Goal: Task Accomplishment & Management: Complete application form

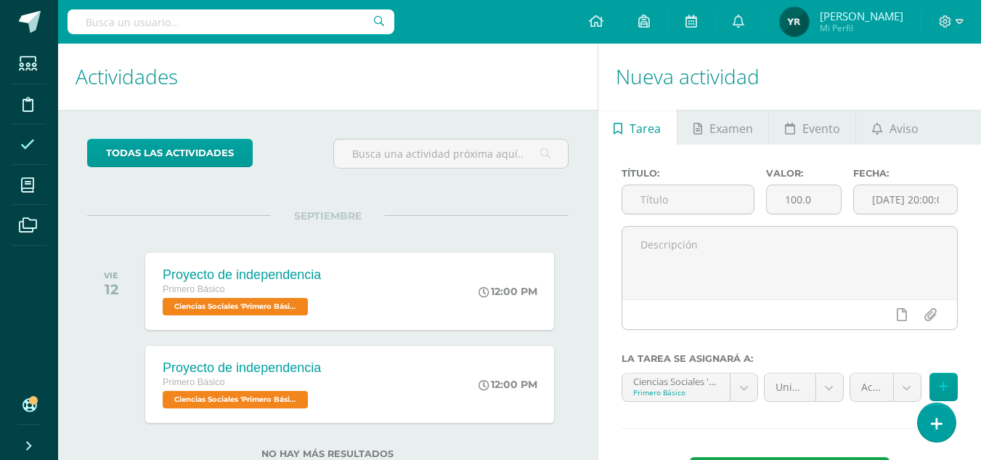
click at [31, 144] on icon at bounding box center [27, 144] width 15 height 15
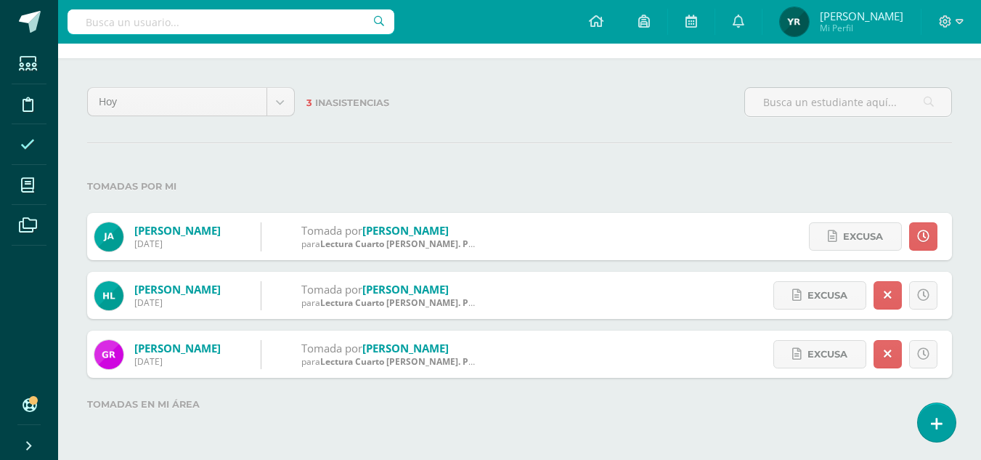
scroll to position [9, 0]
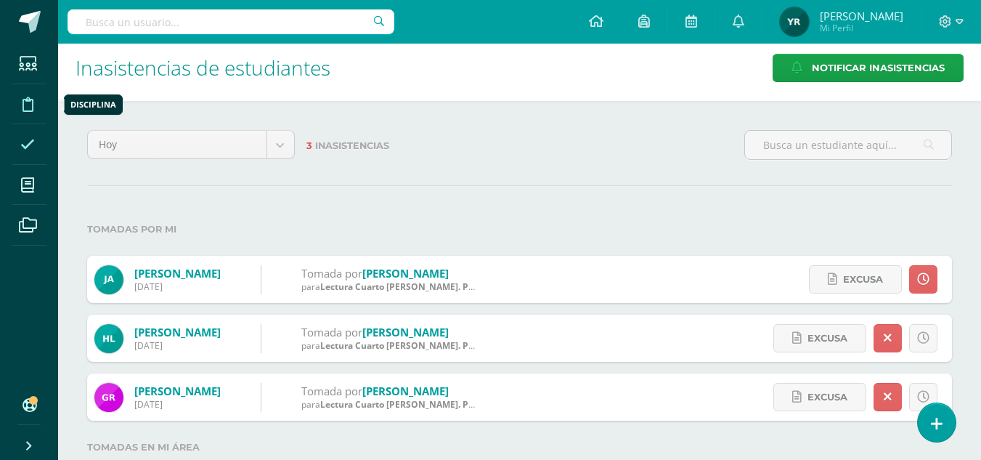
click at [27, 107] on icon at bounding box center [28, 104] width 11 height 15
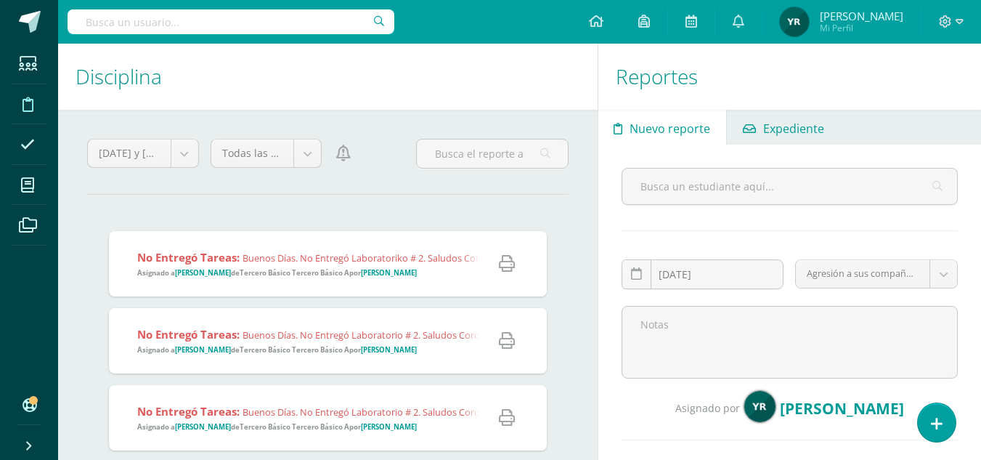
click at [803, 127] on span "Expediente" at bounding box center [793, 128] width 61 height 35
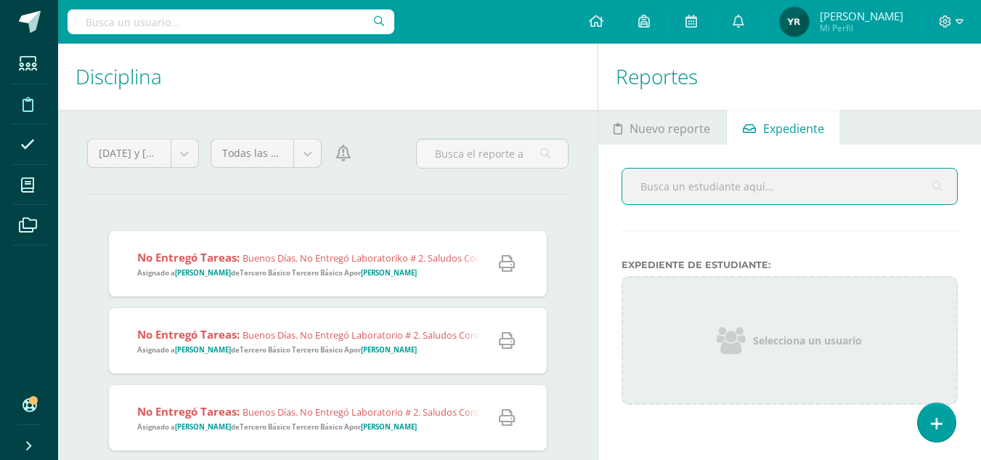
click at [724, 184] on input "text" at bounding box center [789, 186] width 335 height 36
type input "[PERSON_NAME]"
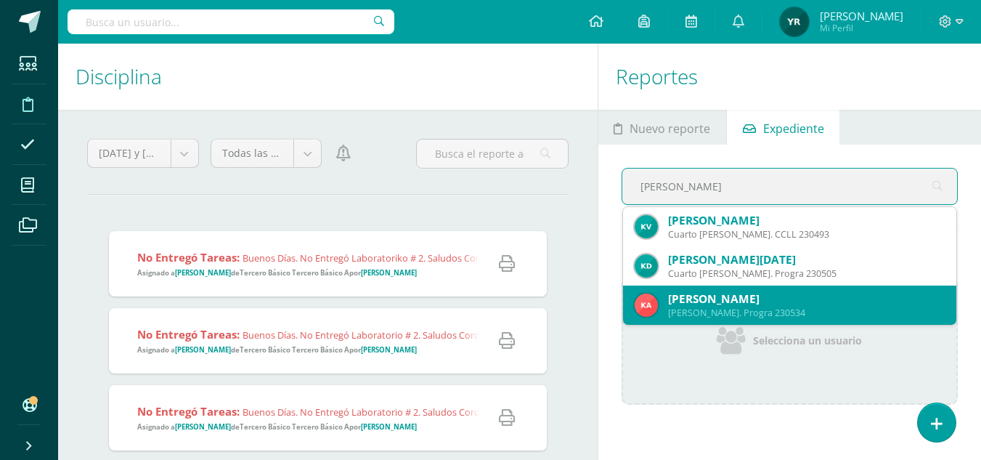
click at [739, 307] on div "Quinto Bach. Progra 230534" at bounding box center [806, 312] width 277 height 12
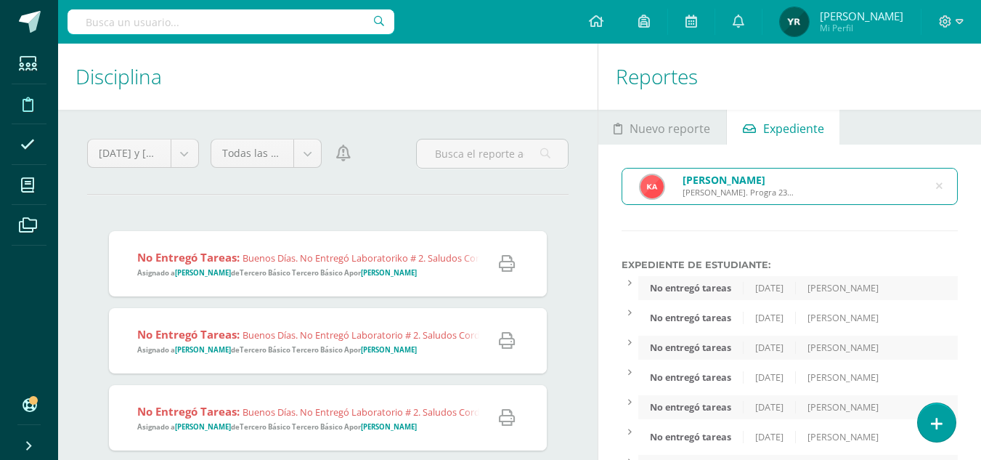
click at [785, 323] on div "6/8/2025" at bounding box center [770, 318] width 52 height 12
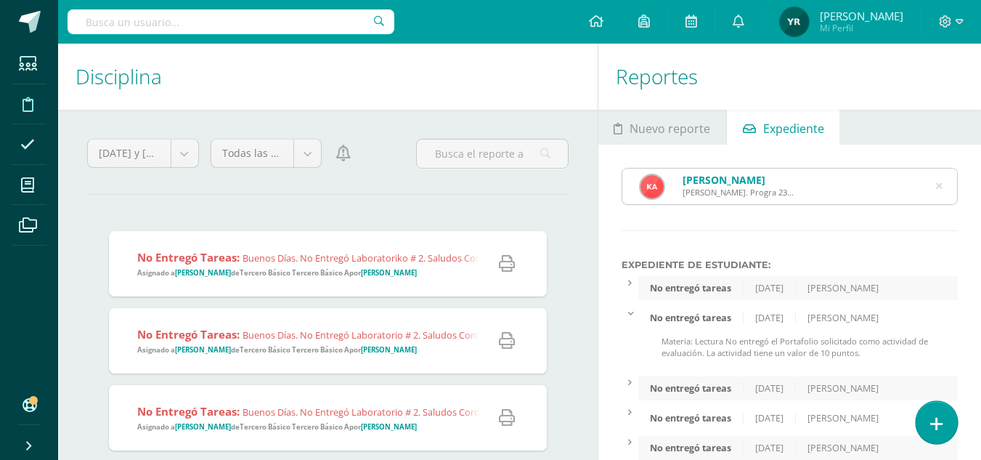
click at [937, 421] on icon at bounding box center [936, 423] width 13 height 17
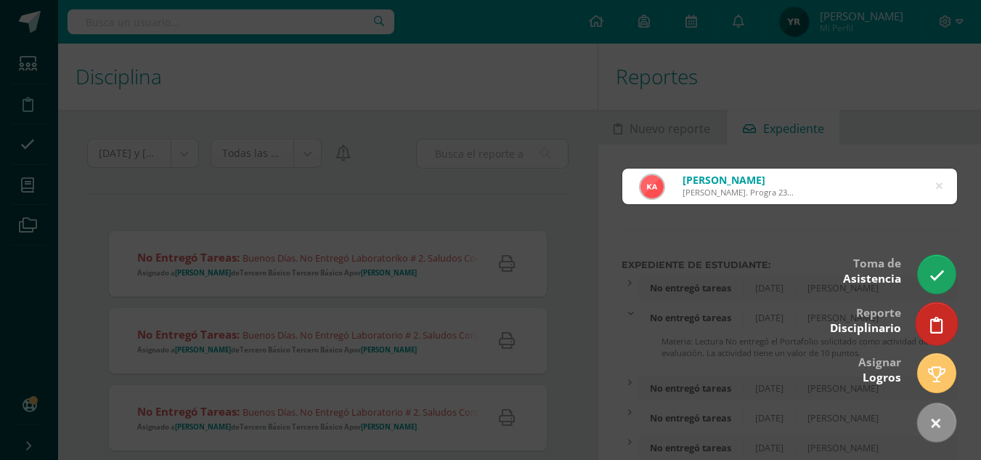
click at [934, 325] on icon at bounding box center [936, 325] width 13 height 17
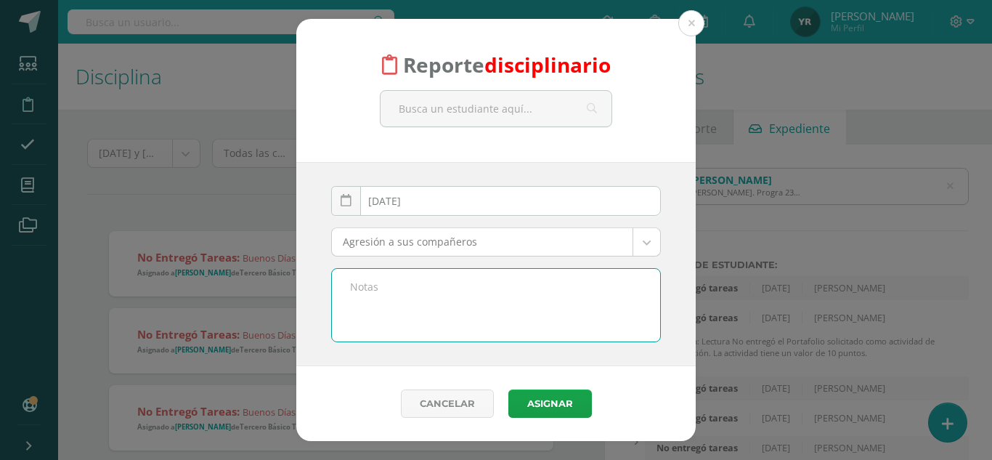
click at [423, 319] on textarea at bounding box center [496, 305] width 328 height 73
paste textarea "Materia: Lectura Buenas tardes, señores padres de familia. Por este medio les i…"
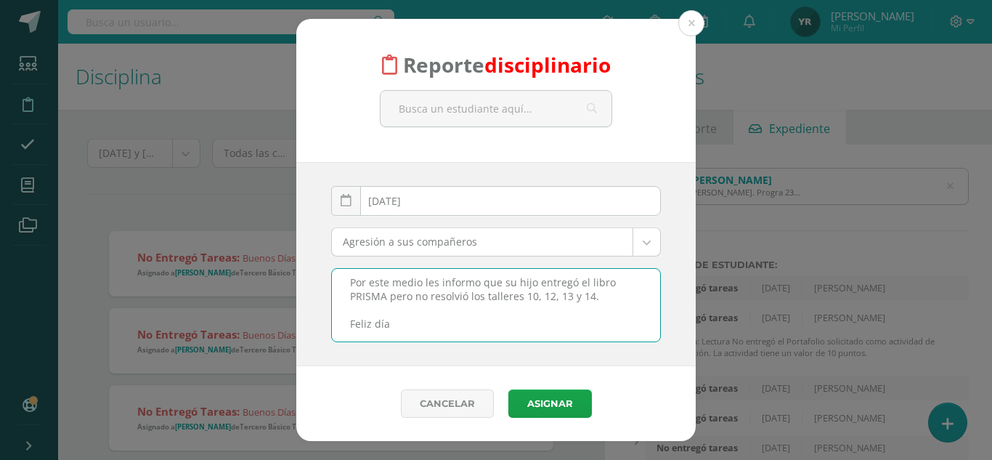
type textarea "Materia: Lectura Buenas tardes, señores padres de familia. Por este medio les i…"
click at [478, 232] on body "Reporte disciplinario 2025-09-10 September, 2025 Mo Tu We Th Fr Sa Su 1 2 3 4 5…" at bounding box center [496, 230] width 992 height 460
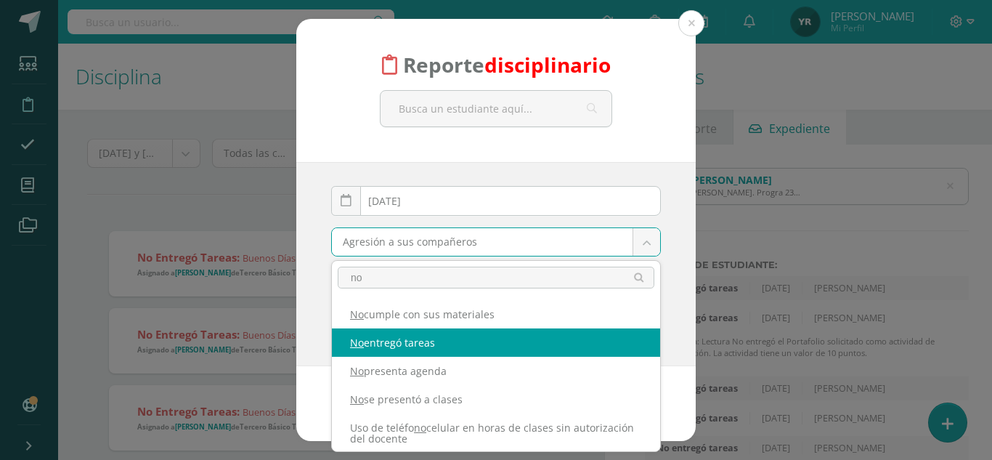
type input "no"
select select "5"
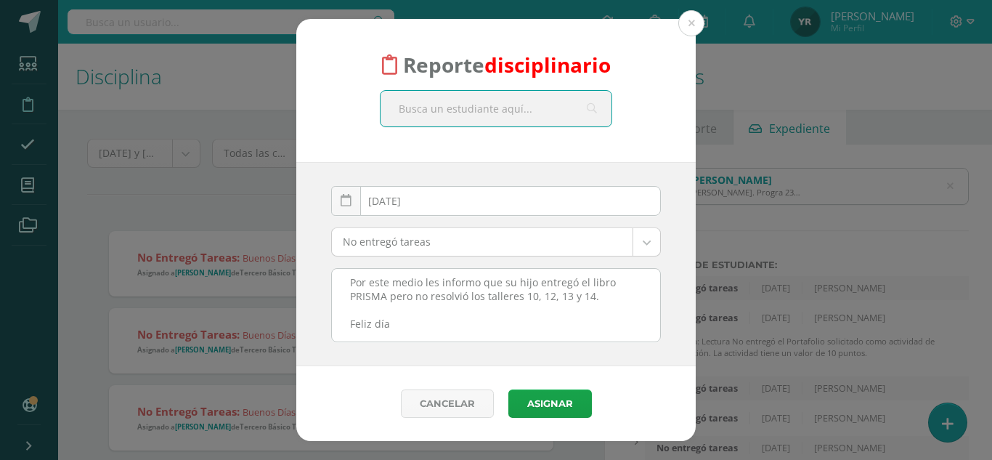
click at [469, 108] on input "text" at bounding box center [496, 109] width 231 height 36
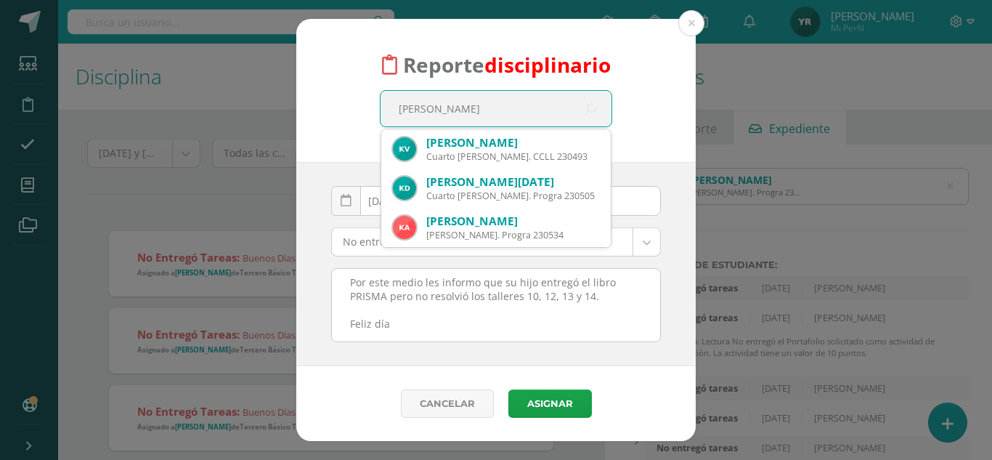
type input "kevin alva"
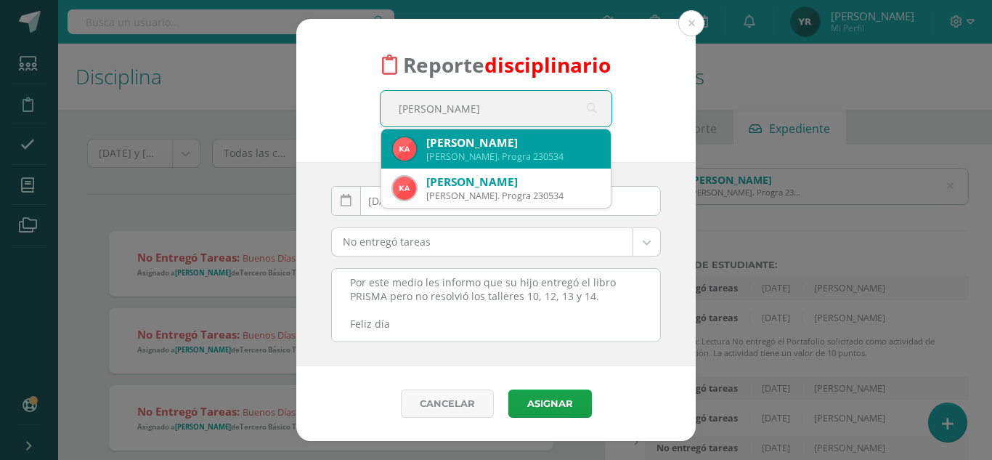
click at [503, 155] on div "Quinto Bach. Progra 230534" at bounding box center [512, 156] width 173 height 12
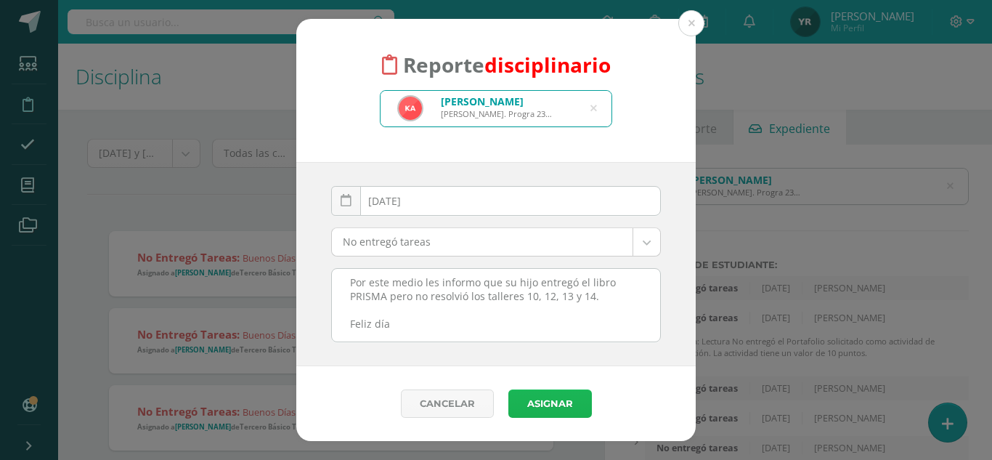
click at [536, 399] on button "Asignar" at bounding box center [550, 403] width 84 height 28
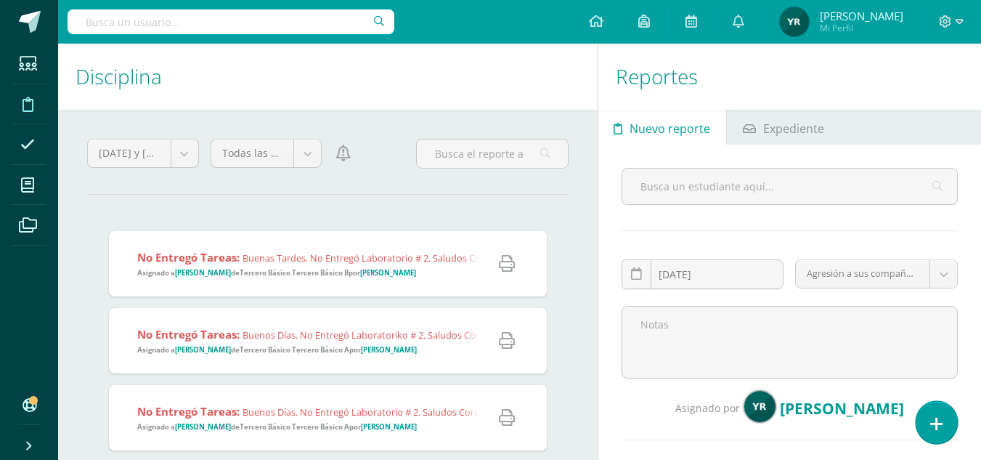
click at [937, 434] on link at bounding box center [936, 422] width 41 height 42
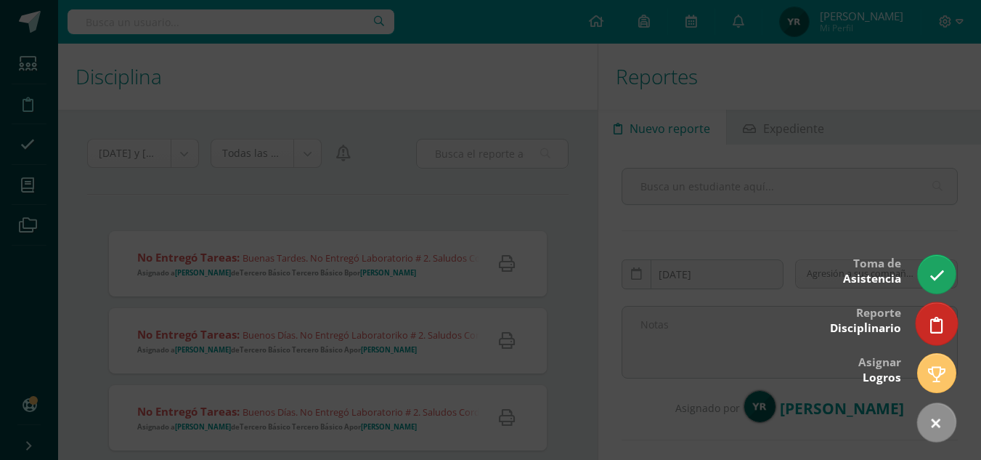
click at [953, 313] on link at bounding box center [936, 323] width 41 height 42
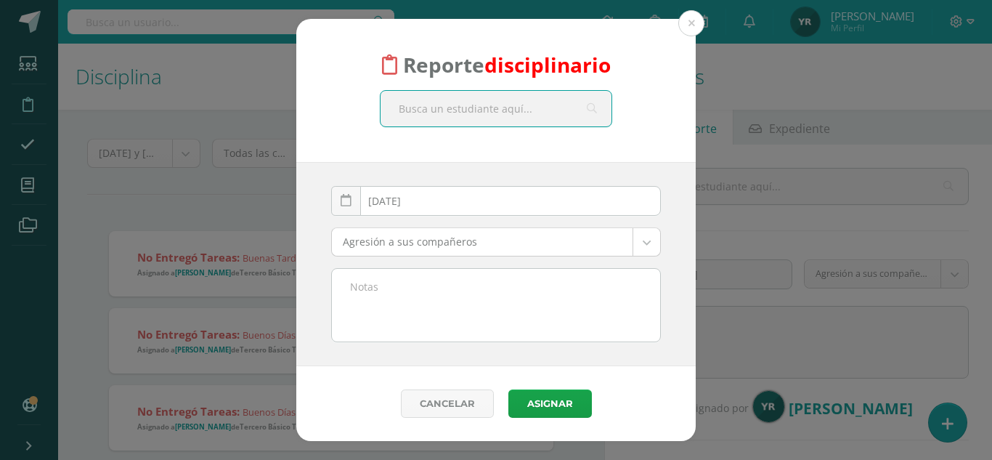
click at [577, 320] on textarea at bounding box center [496, 305] width 328 height 73
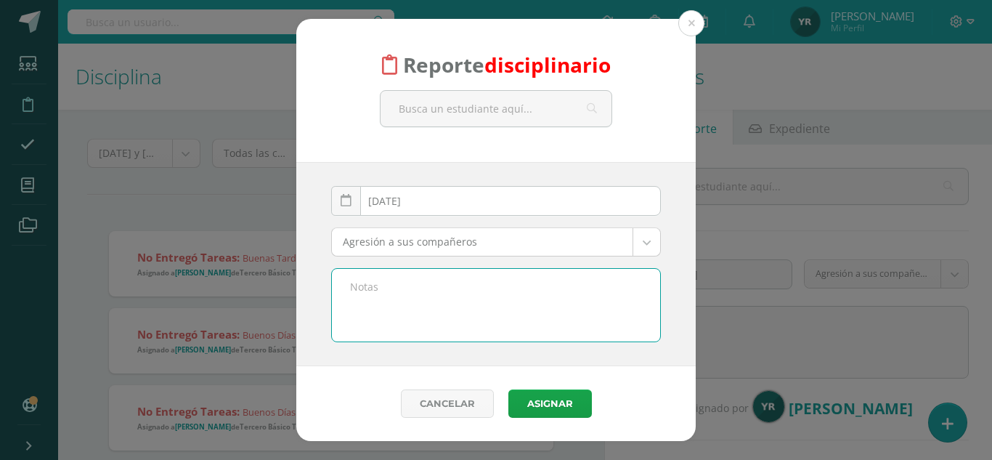
paste textarea "Materia: Lectura Buenas tardes, señores padres de familia. Por este medio les i…"
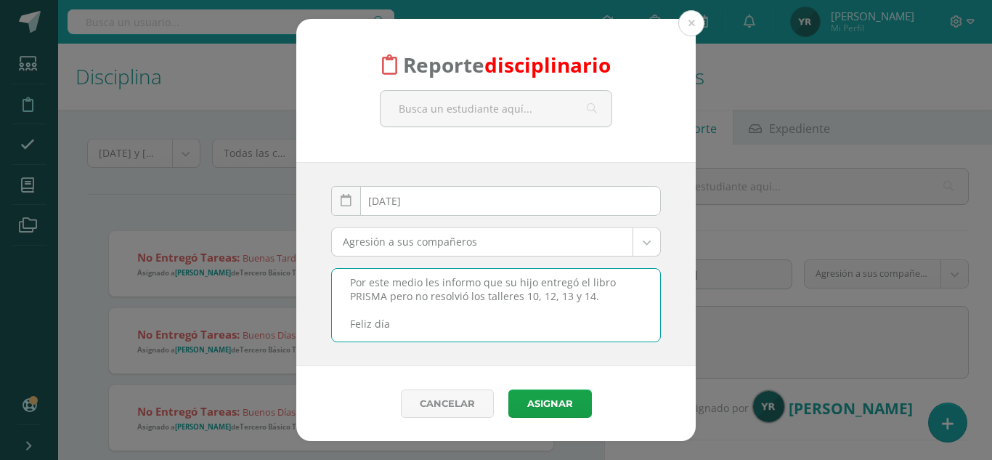
type textarea "Materia: Lectura Buenas tardes, señores padres de familia. Por este medio les i…"
click at [480, 236] on body "Reporte disciplinario 2025-09-10 September, 2025 Mo Tu We Th Fr Sa Su 1 2 3 4 5…" at bounding box center [496, 230] width 992 height 460
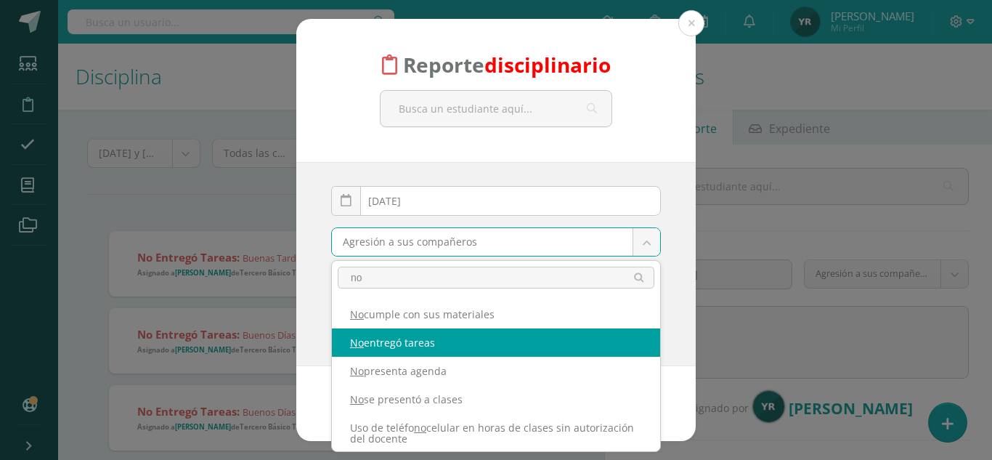
type input "no"
select select "5"
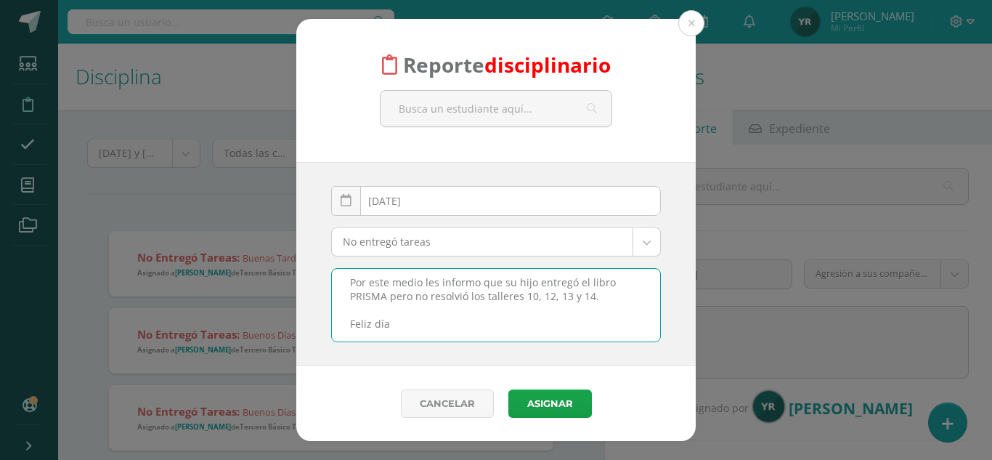
click at [521, 294] on textarea "Materia: Lectura Buenas tardes, señores padres de familia. Por este medio les i…" at bounding box center [496, 305] width 328 height 73
click at [540, 292] on textarea "Materia: Lectura Buenas tardes, señores padres de familia. Por este medio les i…" at bounding box center [496, 305] width 328 height 73
type textarea "Materia: Lectura Buenas tardes, señores padres de familia. Por este medio les i…"
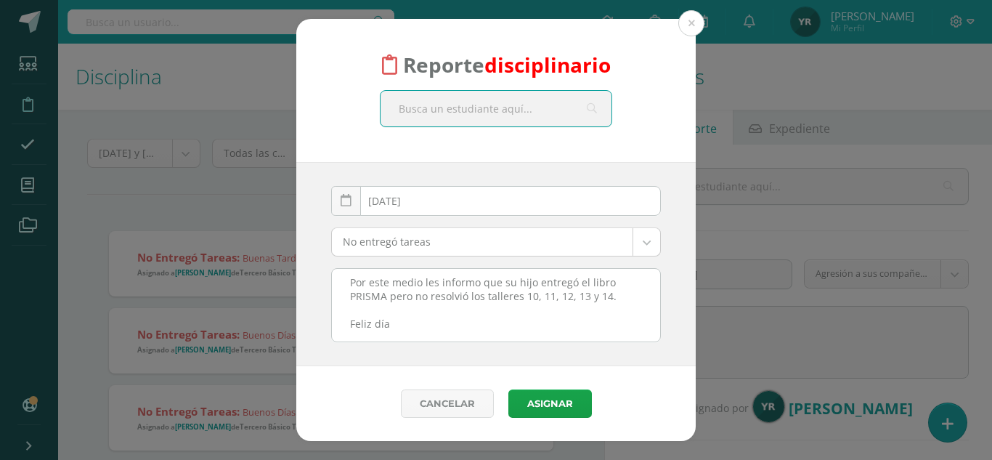
click at [521, 115] on input "text" at bounding box center [496, 109] width 231 height 36
type input "camey"
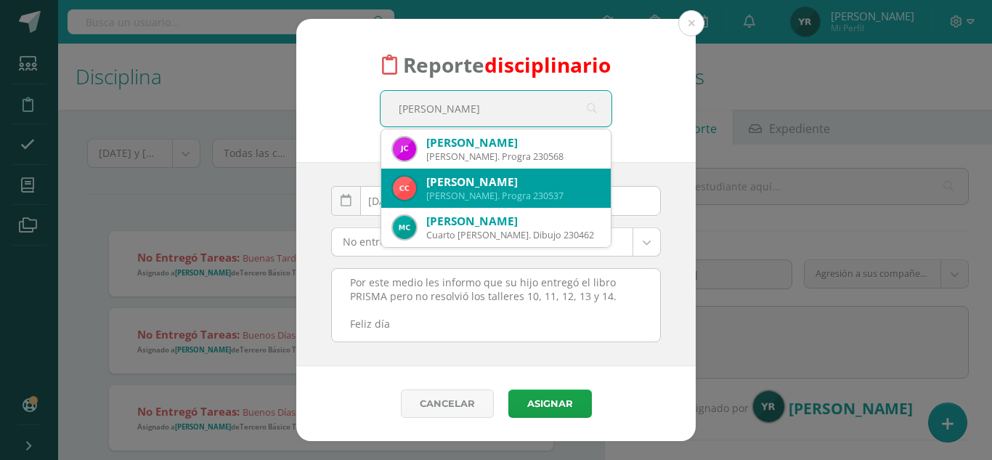
click at [519, 198] on div "Quinto Bach. Progra 230537" at bounding box center [512, 196] width 173 height 12
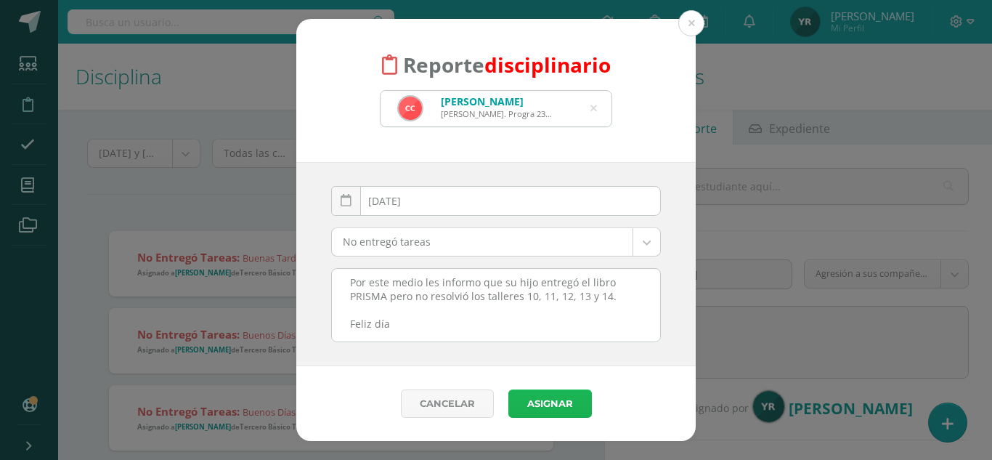
click at [548, 404] on button "Asignar" at bounding box center [550, 403] width 84 height 28
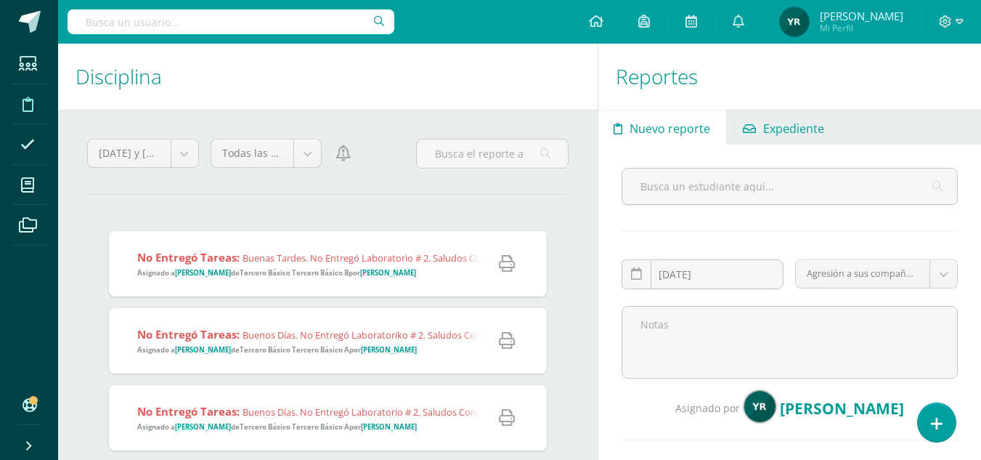
click at [797, 123] on span "Expediente" at bounding box center [793, 128] width 61 height 35
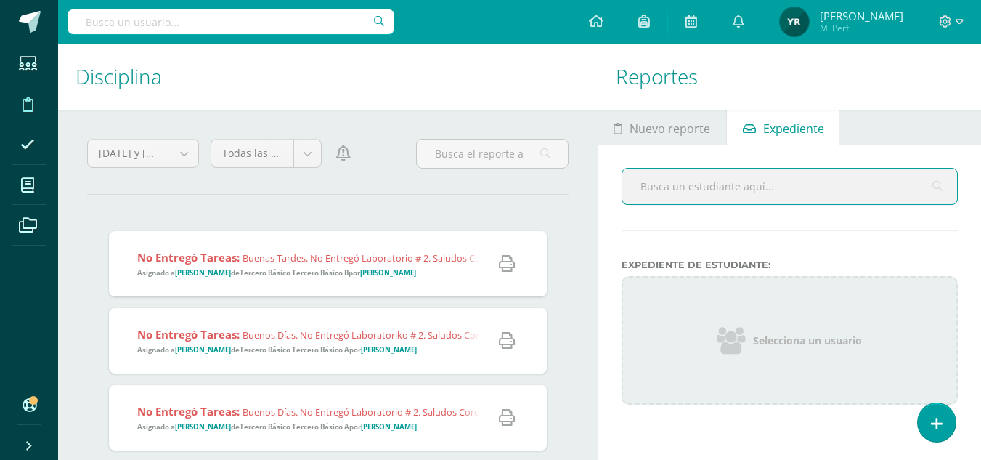
click at [775, 196] on input "text" at bounding box center [789, 186] width 335 height 36
type input "[PERSON_NAME]"
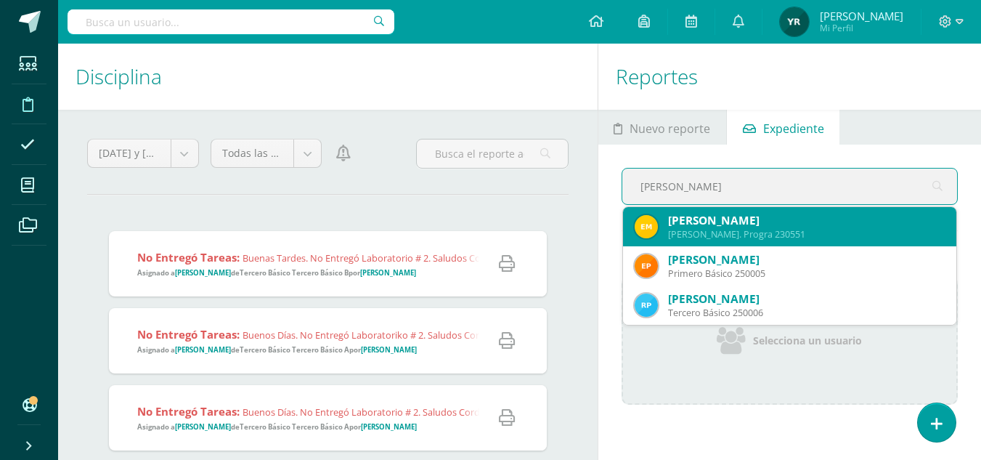
click at [792, 229] on div "[PERSON_NAME]. Progra 230551" at bounding box center [806, 234] width 277 height 12
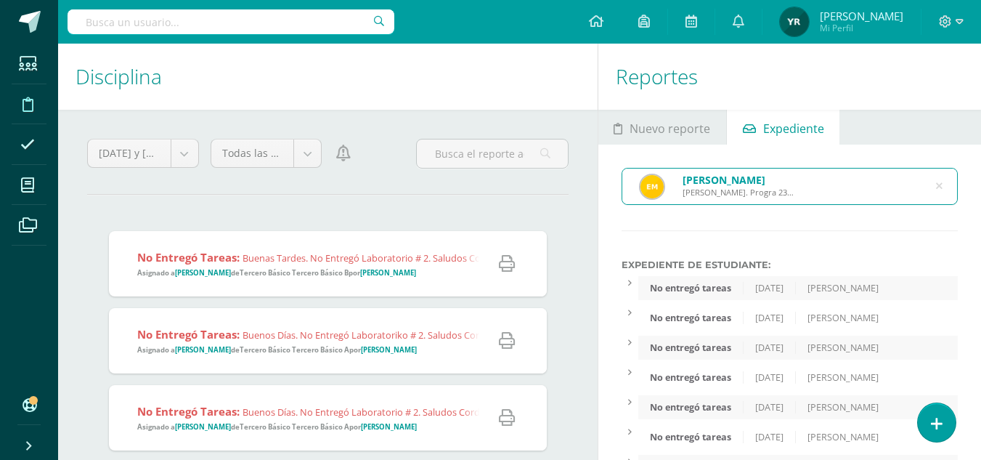
click at [769, 280] on div "No entregó tareas [DATE] [PERSON_NAME]" at bounding box center [798, 288] width 320 height 24
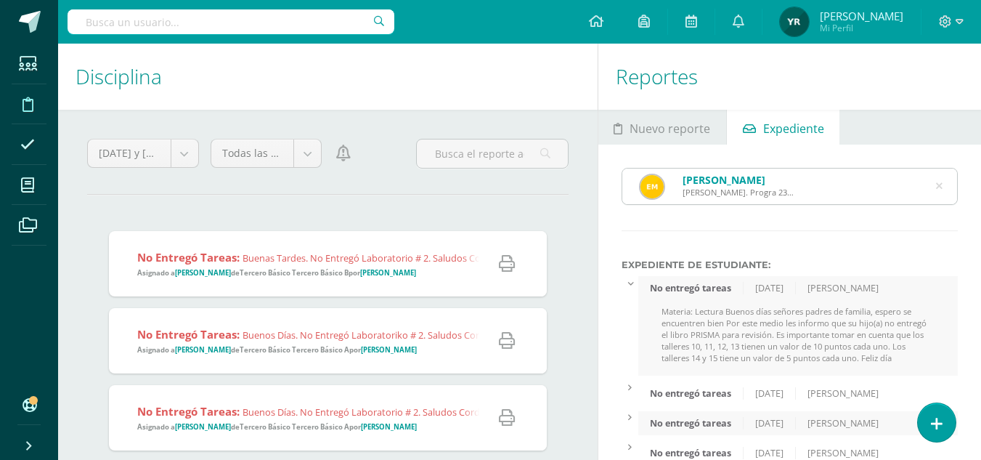
click at [941, 190] on icon at bounding box center [939, 186] width 7 height 37
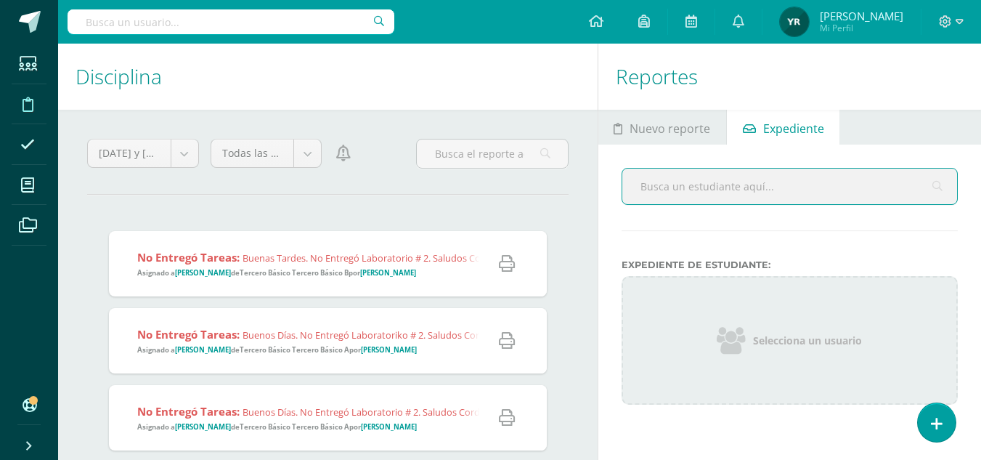
click at [688, 187] on input "text" at bounding box center [789, 186] width 335 height 36
type input "[PERSON_NAME]"
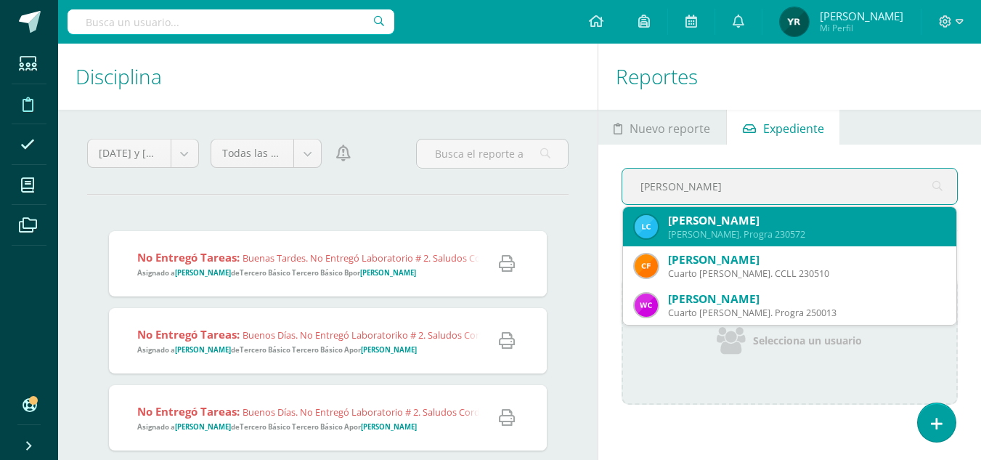
click at [718, 225] on div "[PERSON_NAME]" at bounding box center [806, 220] width 277 height 15
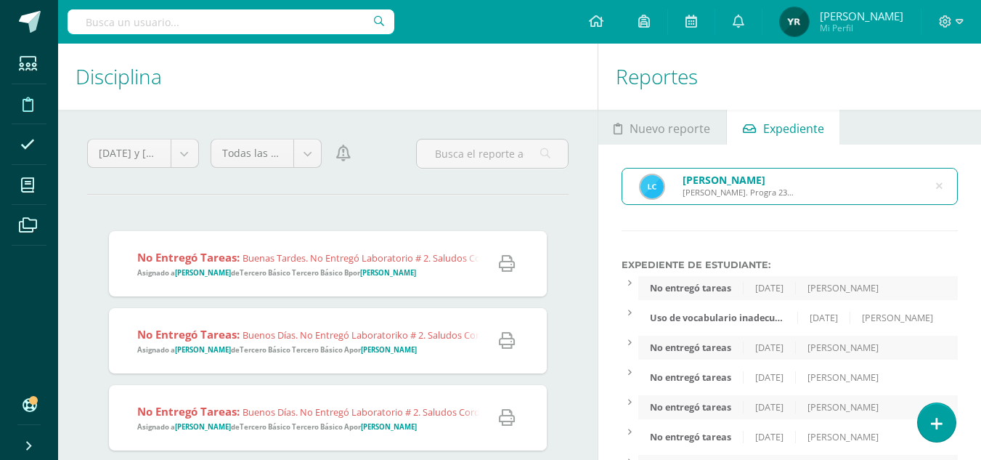
click at [734, 290] on div "No entregó tareas" at bounding box center [690, 288] width 105 height 12
